Goal: Task Accomplishment & Management: Manage account settings

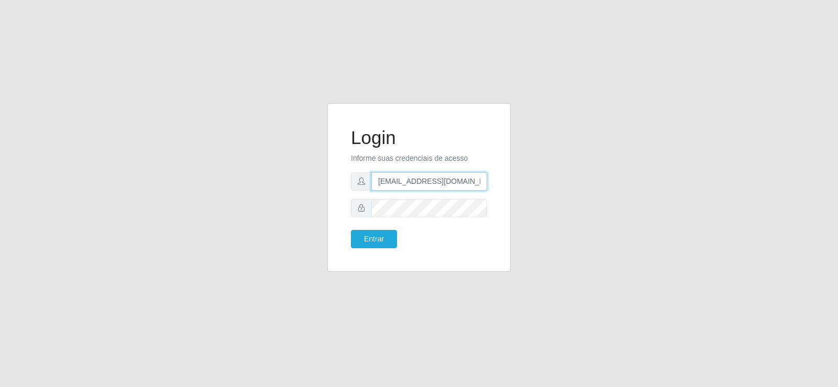
drag, startPoint x: 468, startPoint y: 179, endPoint x: 338, endPoint y: 185, distance: 130.0
click at [341, 185] on div "Login Informe suas credenciais de acesso [EMAIL_ADDRESS][DOMAIN_NAME] Entrar" at bounding box center [418, 187] width 157 height 142
type input "[DOMAIN_NAME]"
drag, startPoint x: 424, startPoint y: 174, endPoint x: 251, endPoint y: 185, distance: 172.6
click at [251, 185] on div "Login Informe suas credenciais de acesso [DOMAIN_NAME] Entrar" at bounding box center [418, 193] width 597 height 181
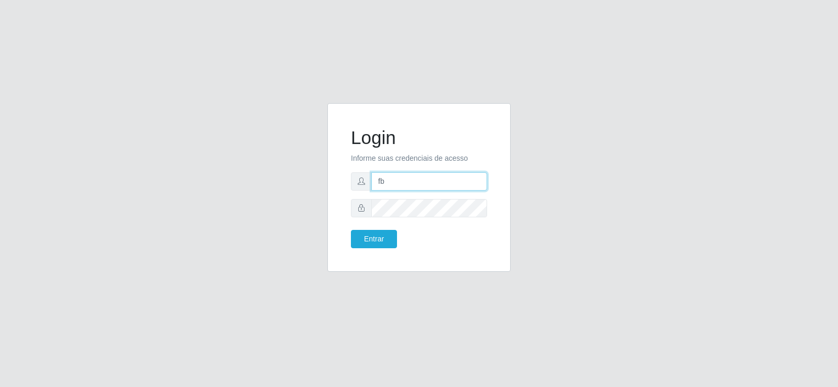
type input "[EMAIL_ADDRESS][DOMAIN_NAME]"
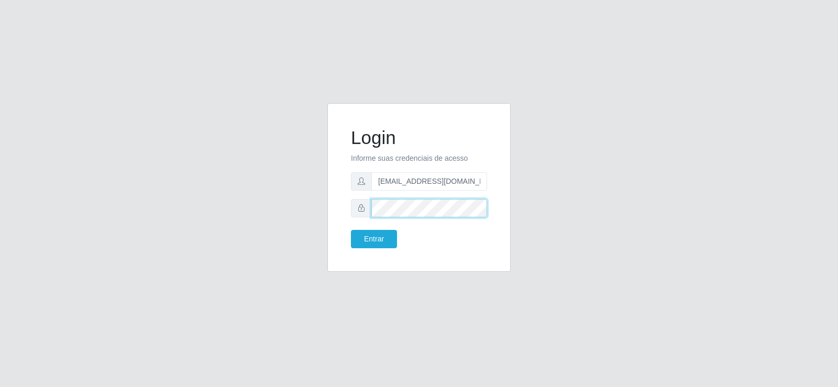
click at [280, 207] on div "Login Informe suas credenciais de acesso [EMAIL_ADDRESS][DOMAIN_NAME] Entrar" at bounding box center [418, 193] width 597 height 181
click at [376, 237] on button "Entrar" at bounding box center [374, 239] width 46 height 18
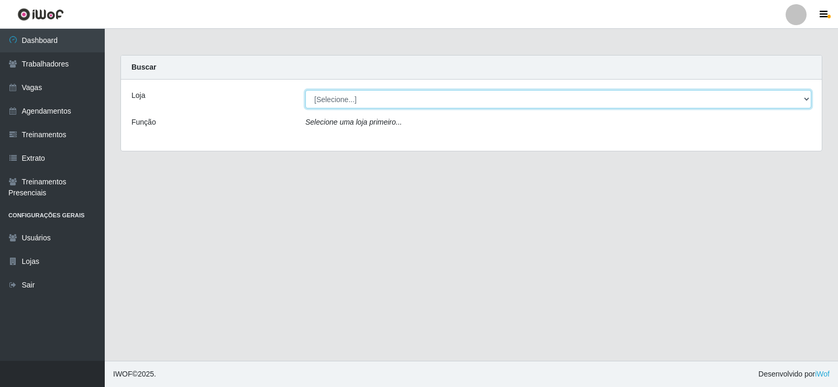
click at [331, 100] on select "[Selecione...] Supermercado Tadeu - [GEOGRAPHIC_DATA]" at bounding box center [558, 99] width 506 height 18
select select "195"
click at [305, 90] on select "[Selecione...] Supermercado Tadeu - [GEOGRAPHIC_DATA]" at bounding box center [558, 99] width 506 height 18
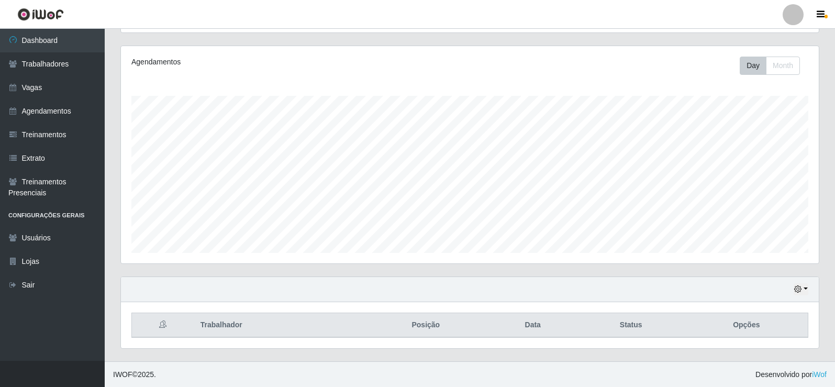
scroll to position [217, 698]
click at [63, 78] on link "Vagas" at bounding box center [52, 88] width 105 height 24
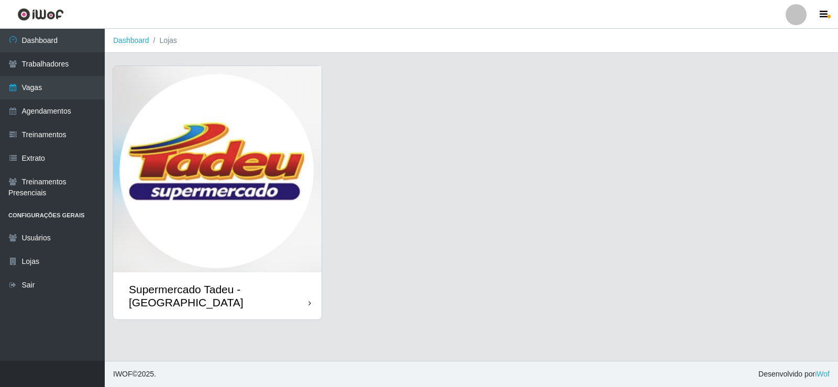
click at [244, 121] on img at bounding box center [217, 169] width 208 height 206
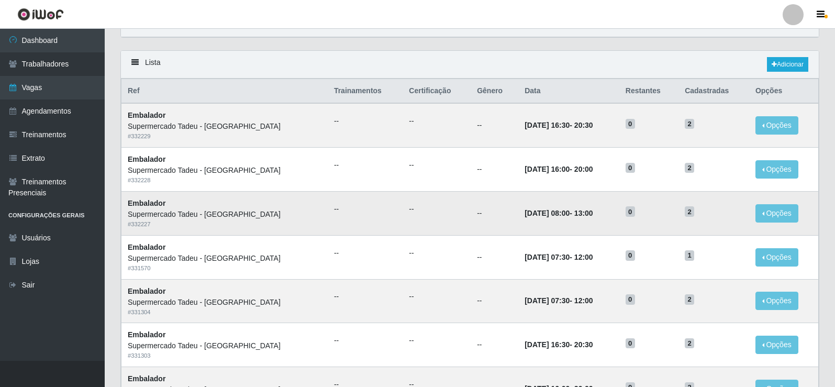
scroll to position [52, 0]
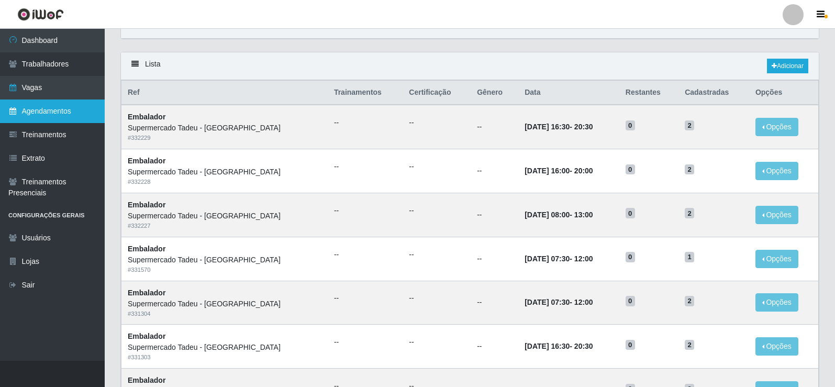
drag, startPoint x: 53, startPoint y: 110, endPoint x: 48, endPoint y: 110, distance: 5.3
click at [53, 110] on link "Agendamentos" at bounding box center [52, 111] width 105 height 24
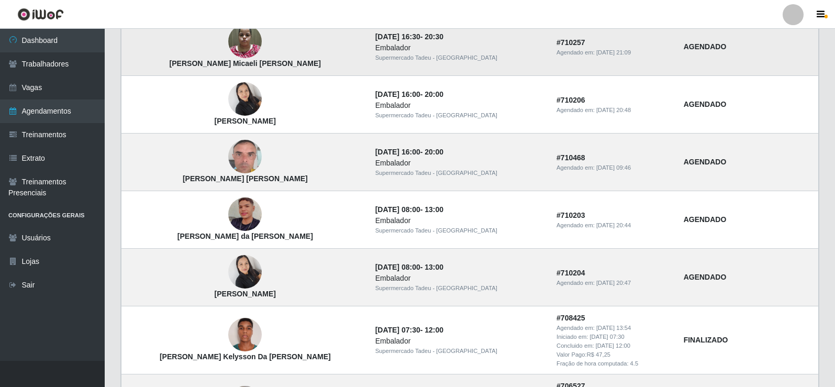
scroll to position [262, 0]
